Goal: Task Accomplishment & Management: Use online tool/utility

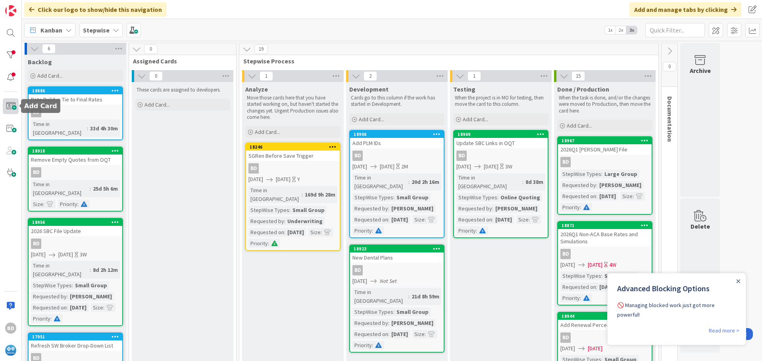
click at [8, 102] on span at bounding box center [11, 106] width 16 height 16
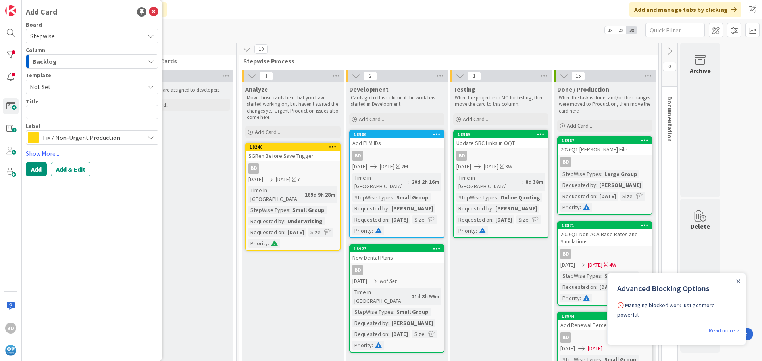
click at [71, 114] on textarea at bounding box center [92, 112] width 132 height 14
type textarea "x"
type textarea "A"
type textarea "x"
type textarea "Ad"
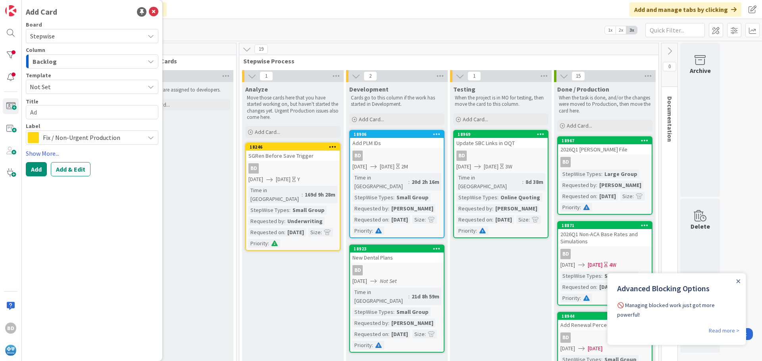
type textarea "x"
type textarea "Add"
type textarea "x"
type textarea "Add"
type textarea "x"
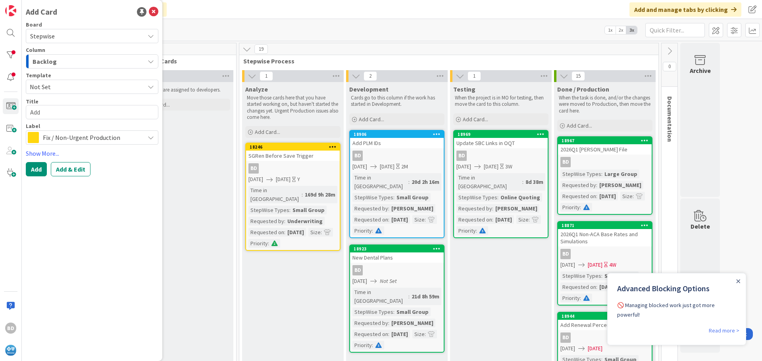
type textarea "Add"
type textarea "x"
type textarea "Ad"
type textarea "x"
type textarea "A"
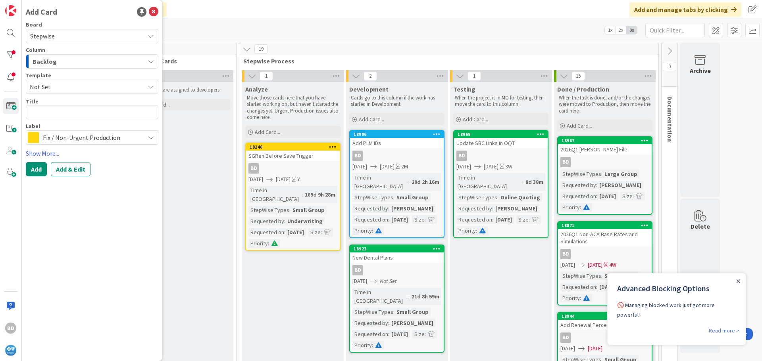
type textarea "x"
type textarea "N"
type textarea "x"
type textarea "Ne"
type textarea "x"
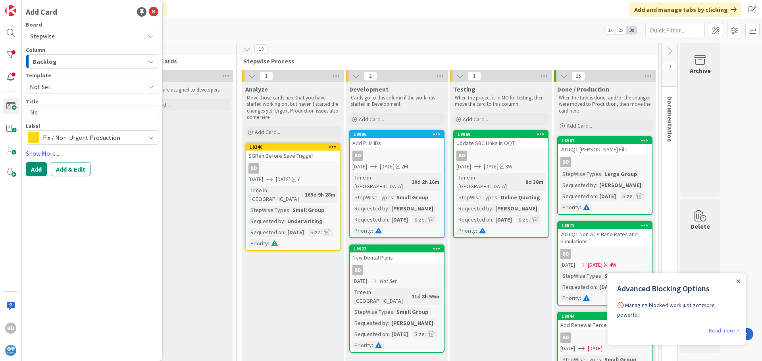
type textarea "New"
type textarea "x"
type textarea "New"
type textarea "x"
type textarea "New G"
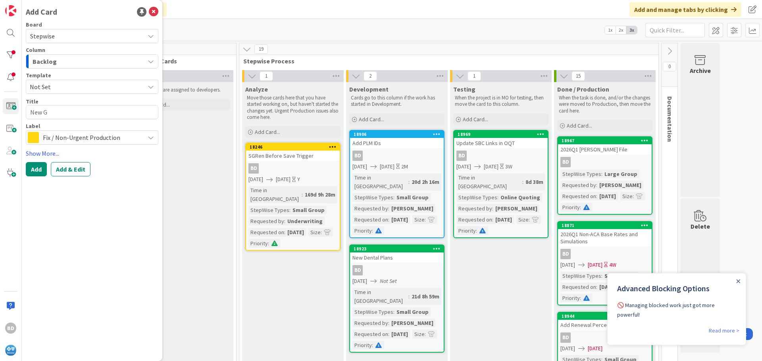
type textarea "x"
type textarea "[GEOGRAPHIC_DATA]"
type textarea "x"
type textarea "[GEOGRAPHIC_DATA]"
type textarea "x"
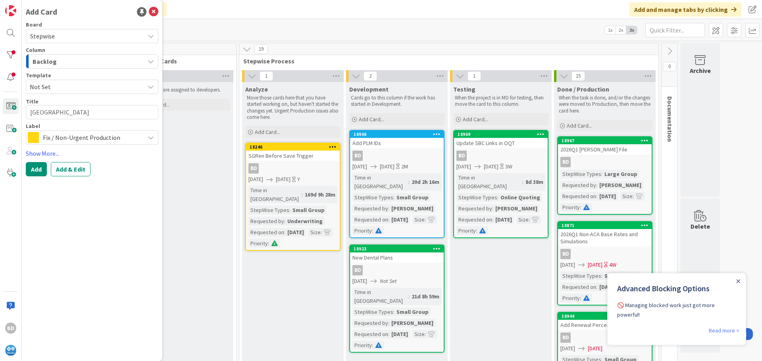
type textarea "New GA E"
type textarea "x"
type textarea "New GA Em"
type textarea "x"
type textarea "New GA Eme"
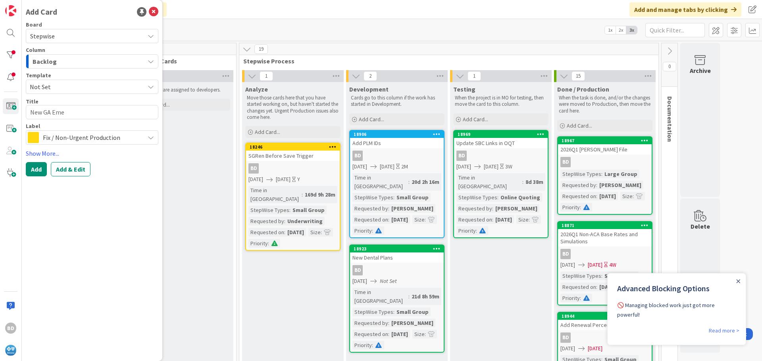
type textarea "x"
type textarea "New GA Emer"
type textarea "x"
type textarea "New GA Emers"
type textarea "x"
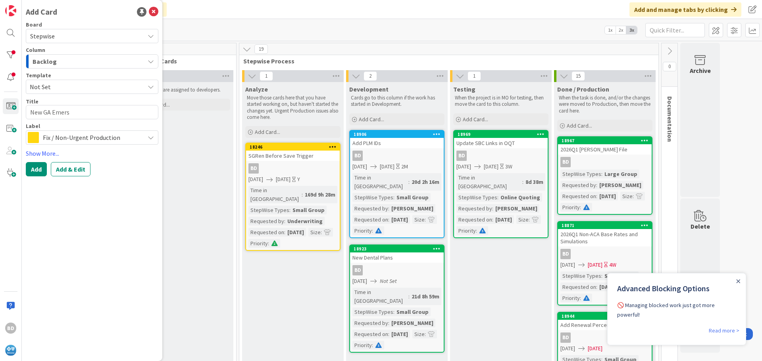
type textarea "New GA Emerso"
type textarea "x"
type textarea "New GA [PERSON_NAME]"
type textarea "x"
type textarea "New GA [PERSON_NAME]"
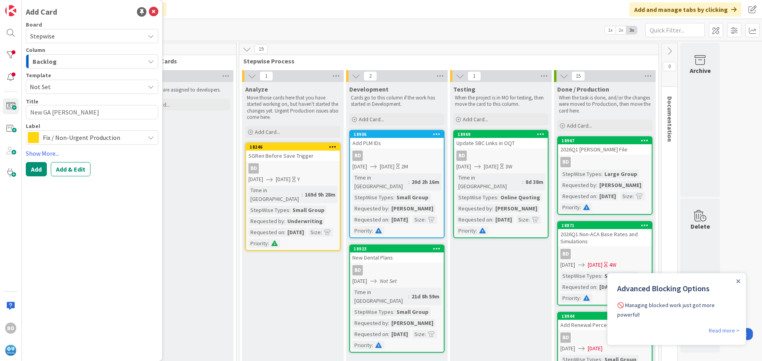
type textarea "x"
type textarea "New GA [PERSON_NAME] R"
type textarea "x"
type textarea "New GA [PERSON_NAME]"
type textarea "x"
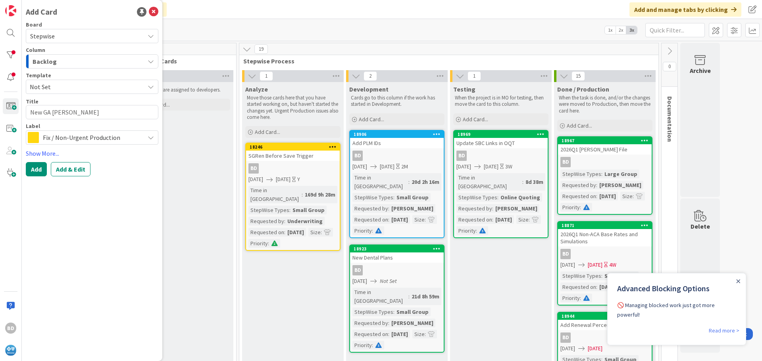
type textarea "New GA [PERSON_NAME]"
type textarea "x"
type textarea "New GA [PERSON_NAME]"
type textarea "x"
type textarea "New GA [PERSON_NAME]"
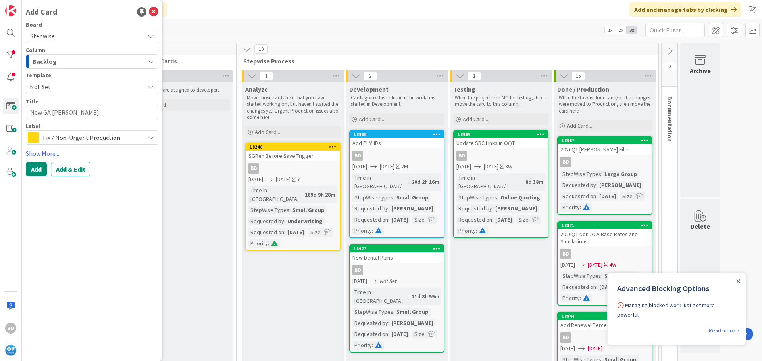
type textarea "x"
type textarea "New GA [PERSON_NAME]"
type textarea "x"
type textarea "New GA [PERSON_NAME]"
type textarea "x"
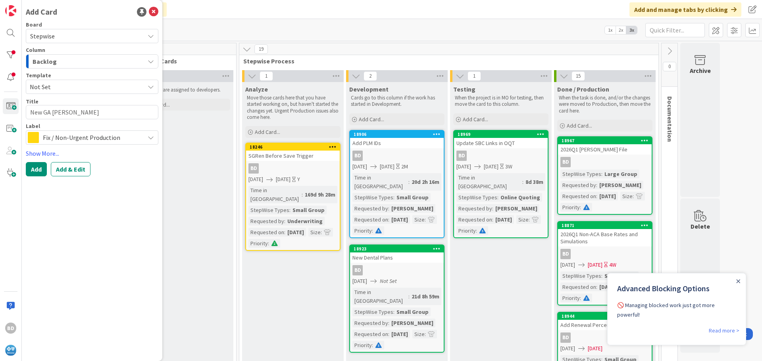
type textarea "New GA [PERSON_NAME] L"
type textarea "x"
type textarea "New GA [PERSON_NAME] LL"
type textarea "x"
type textarea "New GA [PERSON_NAME] LLC"
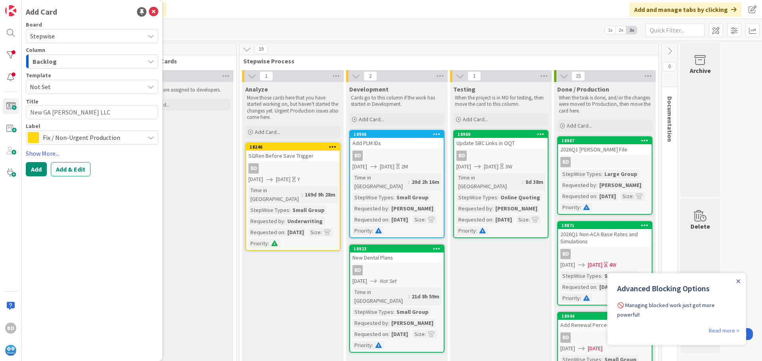
type textarea "x"
type textarea "New GA [PERSON_NAME] LLC?"
type textarea "x"
type textarea "New GA [PERSON_NAME] LLC"
click at [73, 141] on span "Fix / Non-Urgent Production" at bounding box center [92, 137] width 98 height 11
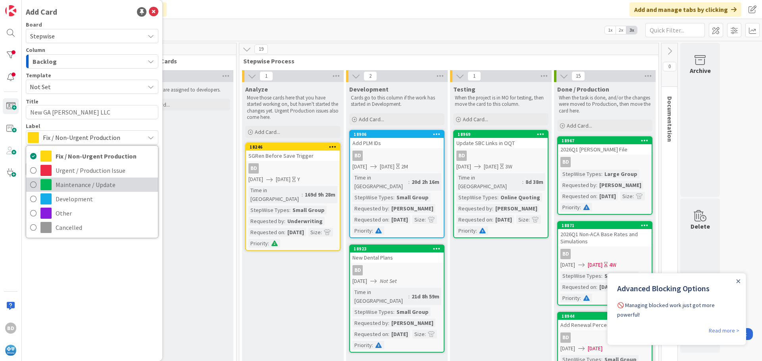
click at [70, 182] on span "Maintenance / Update" at bounding box center [105, 185] width 98 height 12
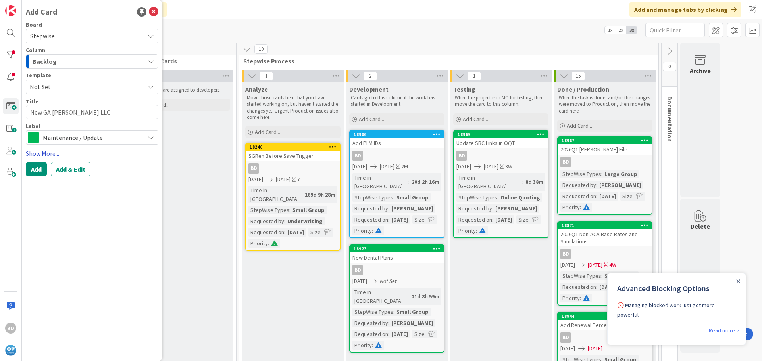
click at [54, 151] on link "Show More..." at bounding box center [92, 154] width 132 height 10
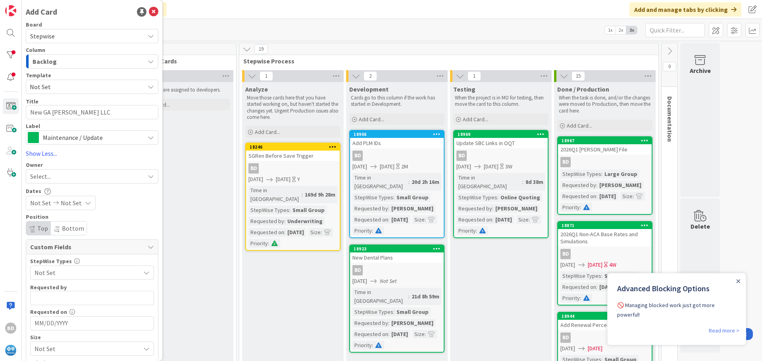
click at [55, 176] on div "Select..." at bounding box center [87, 177] width 114 height 10
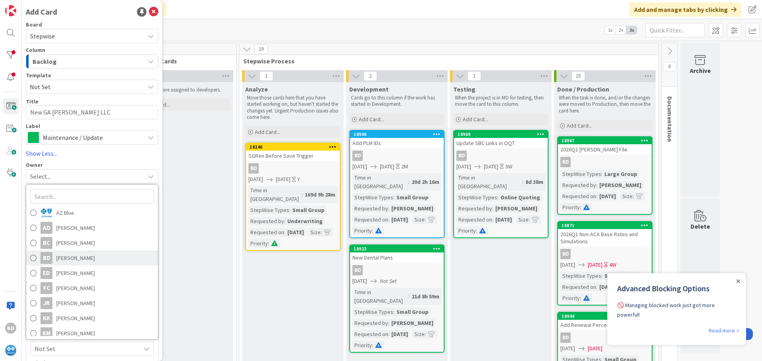
click at [65, 257] on span "[PERSON_NAME]" at bounding box center [75, 258] width 38 height 12
type textarea "x"
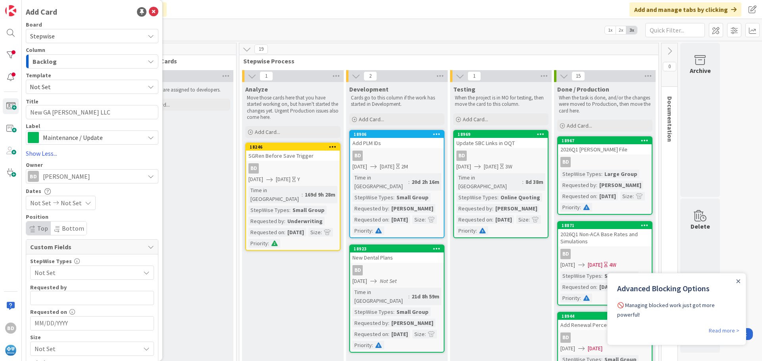
click at [48, 205] on span "Not Set" at bounding box center [40, 203] width 21 height 10
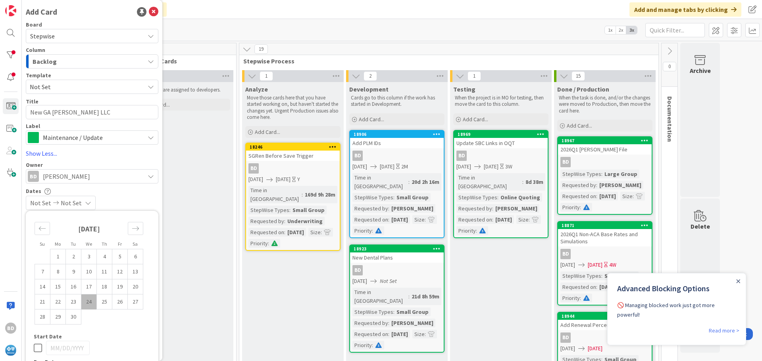
click at [87, 302] on td "24" at bounding box center [88, 302] width 15 height 15
type input "[DATE]"
type textarea "x"
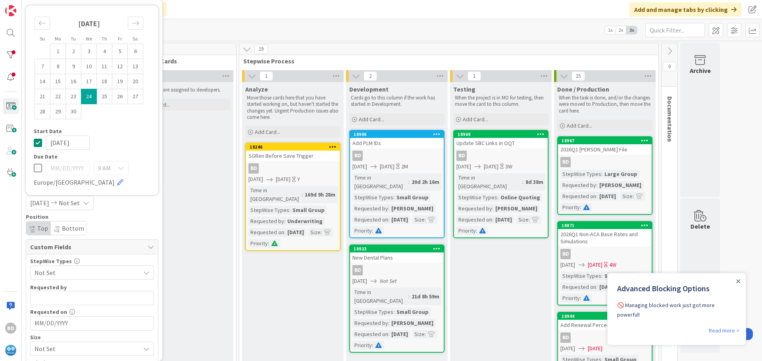
scroll to position [49, 0]
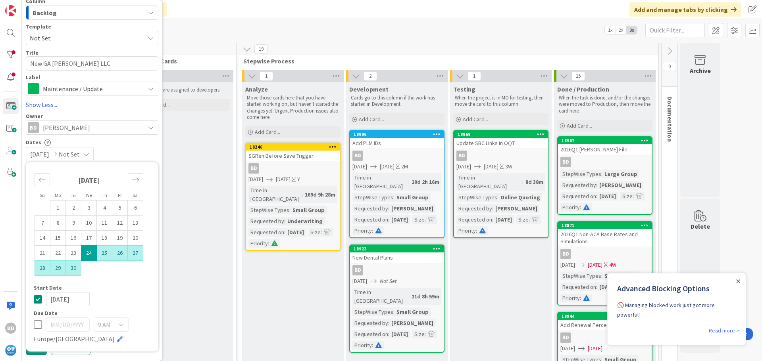
click at [70, 270] on td "30" at bounding box center [73, 268] width 15 height 15
type input "[DATE]"
click at [148, 146] on div "Dates [DATE] [DATE] Su Mo Tu We Th Fr Sa [DATE] 1 2 3 4 5 6 7 8 9 10 11 12 13 1…" at bounding box center [92, 150] width 132 height 23
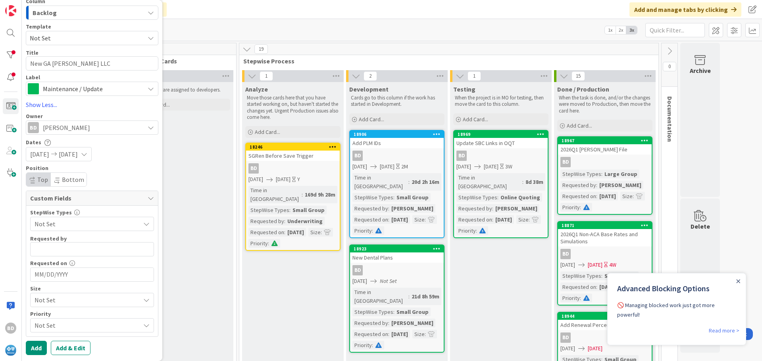
click at [59, 223] on span "Not Set" at bounding box center [86, 224] width 102 height 11
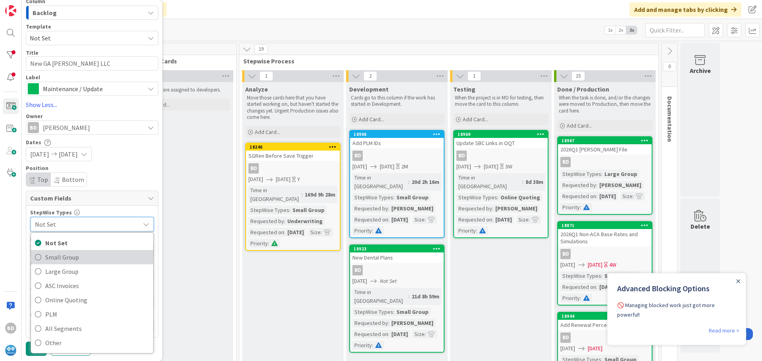
click at [67, 254] on span "Small Group" at bounding box center [97, 257] width 104 height 12
type textarea "x"
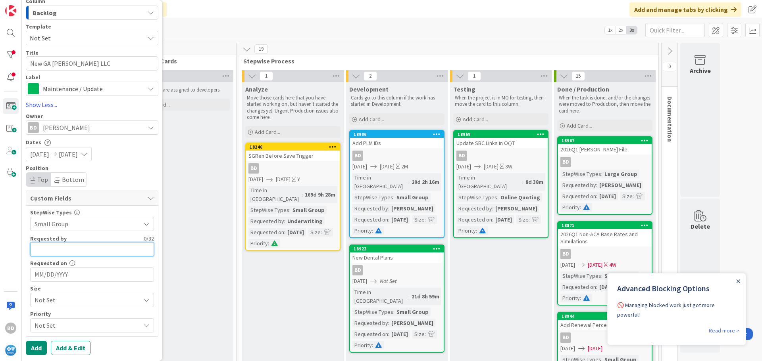
click at [54, 252] on input "text" at bounding box center [92, 249] width 124 height 14
type input "[PERSON_NAME]"
type textarea "x"
type input "[PERSON_NAME]"
type textarea "x"
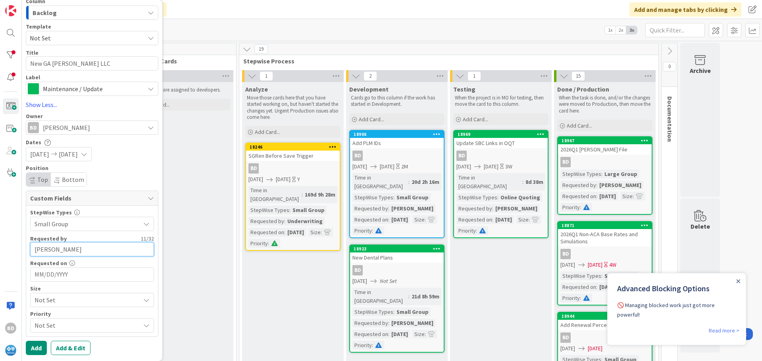
type input "[PERSON_NAME]"
click at [54, 277] on input "MM/DD/YYYY" at bounding box center [92, 274] width 115 height 13
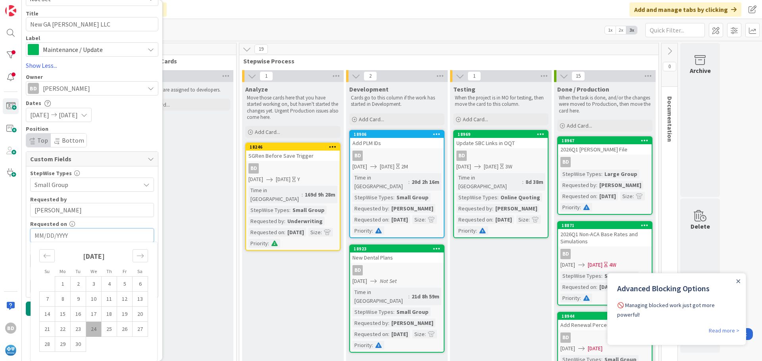
click at [92, 330] on td "24" at bounding box center [93, 329] width 15 height 15
type textarea "x"
type input "[DATE]"
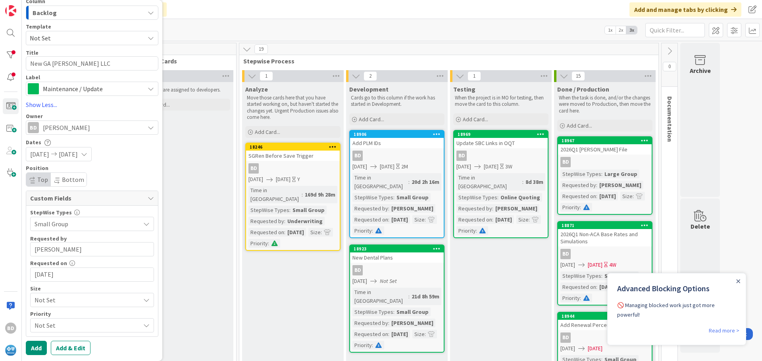
click at [143, 300] on icon at bounding box center [146, 300] width 6 height 6
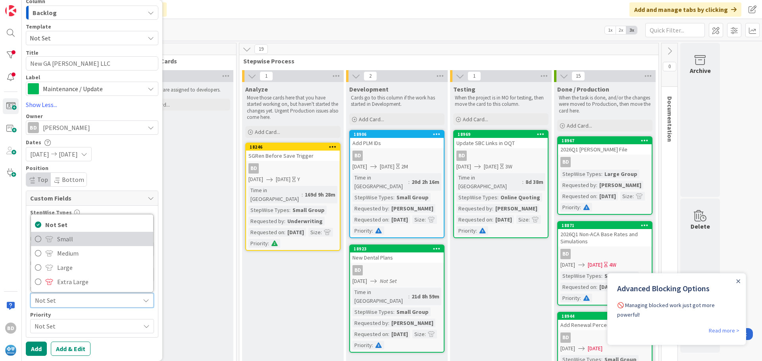
click at [71, 240] on span "Small" at bounding box center [103, 239] width 92 height 12
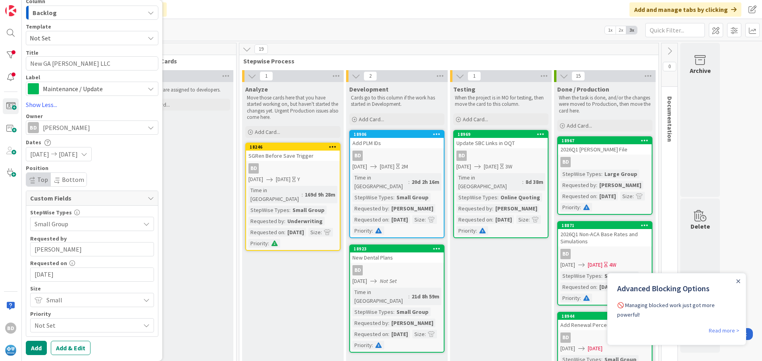
click at [56, 326] on span "Not Set" at bounding box center [86, 325] width 102 height 11
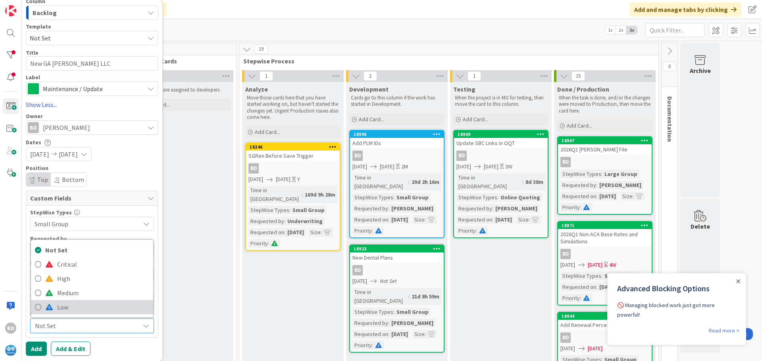
click at [61, 305] on span "Low" at bounding box center [103, 307] width 92 height 12
type textarea "x"
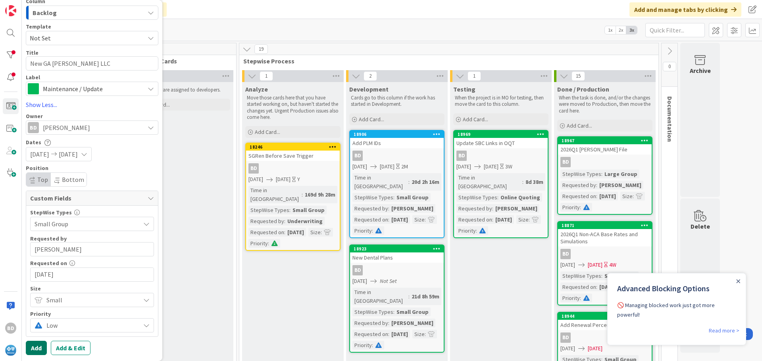
click at [35, 348] on button "Add" at bounding box center [36, 348] width 21 height 14
